Goal: Find specific page/section: Find specific page/section

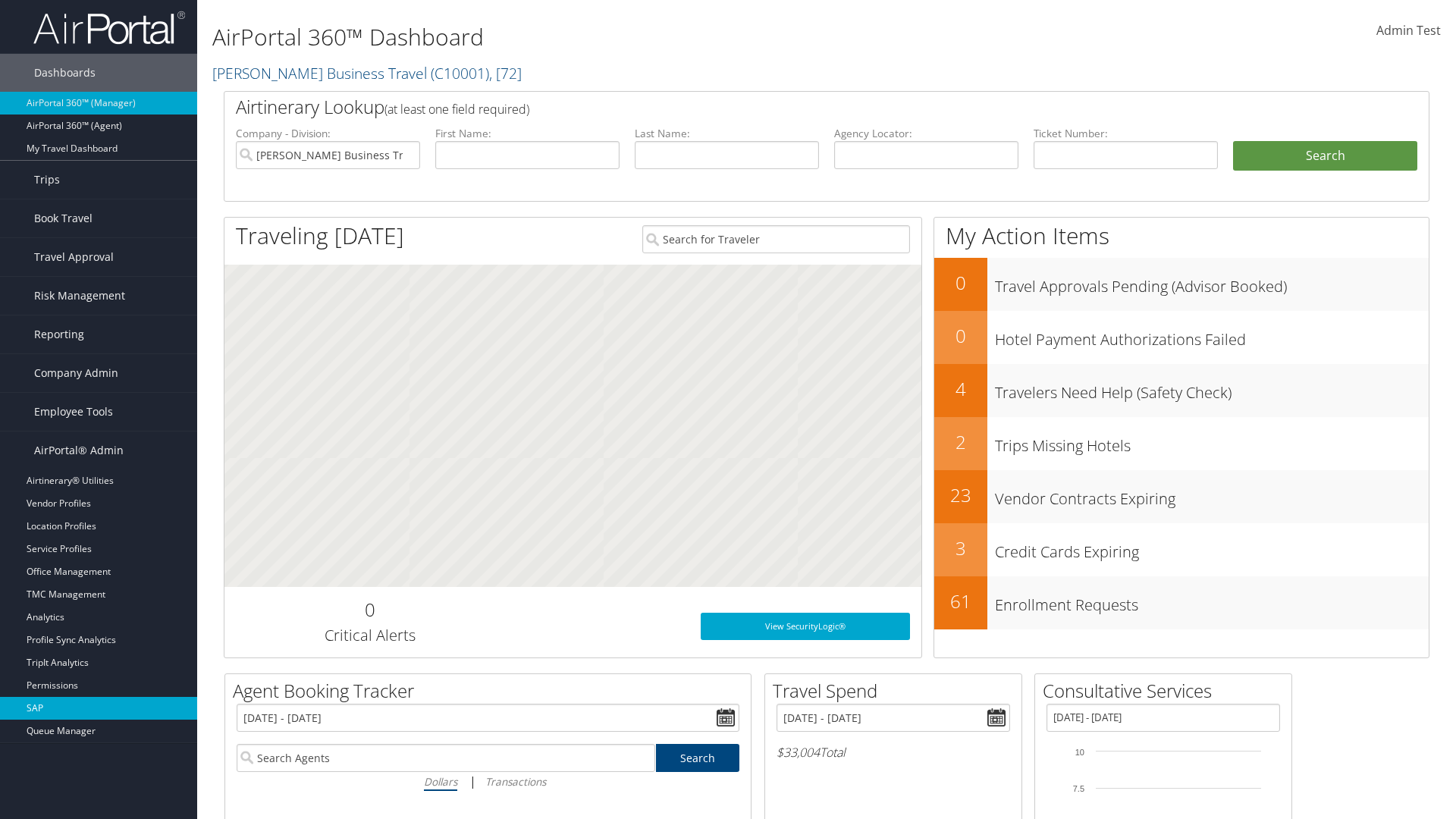
click at [99, 708] on link "SAP" at bounding box center [99, 708] width 197 height 23
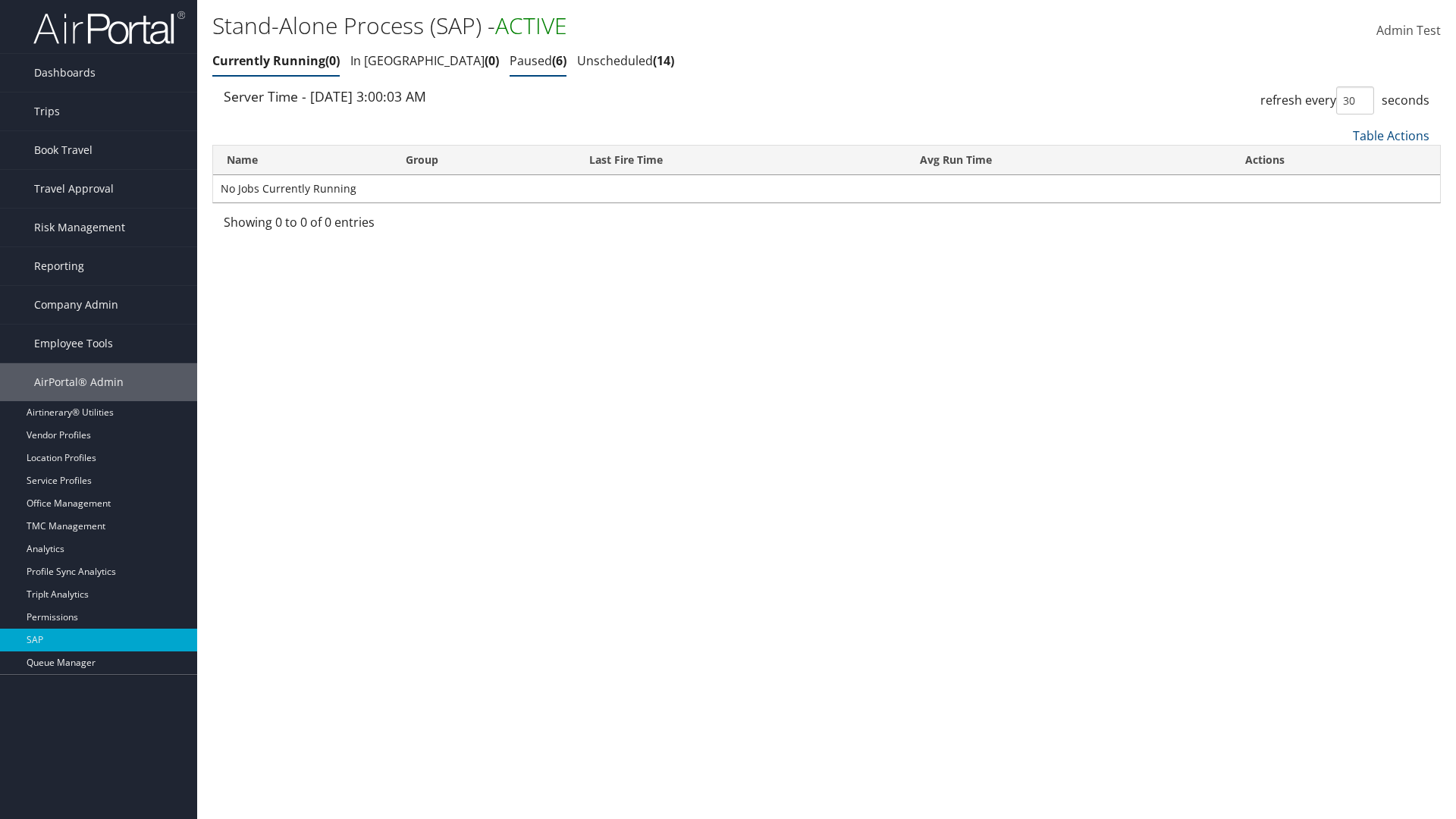
click at [510, 61] on link "Paused 6" at bounding box center [538, 60] width 57 height 17
